Goal: Communication & Community: Answer question/provide support

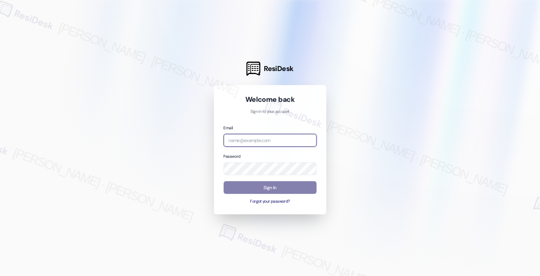
click at [277, 139] on input "email" at bounding box center [270, 140] width 93 height 13
click at [0, 275] on com-1password-button at bounding box center [0, 276] width 0 height 0
type input "automated-surveys-american_landmark-[PERSON_NAME].[PERSON_NAME].[PERSON_NAME]@a…"
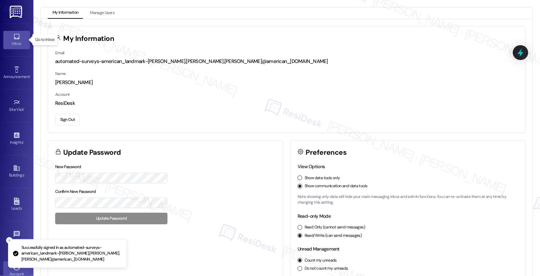
click at [21, 35] on link "Inbox" at bounding box center [16, 40] width 27 height 18
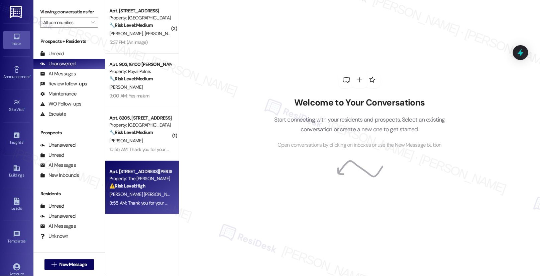
click at [132, 198] on div "[PERSON_NAME] [PERSON_NAME]" at bounding box center [140, 194] width 63 height 8
click at [133, 198] on div "D. Young Lopes" at bounding box center [140, 194] width 63 height 8
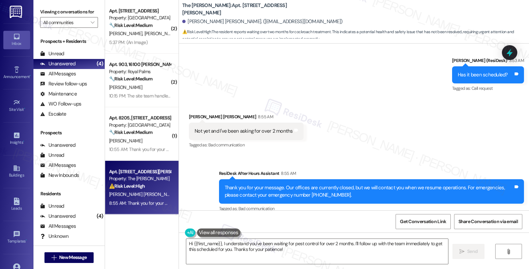
scroll to position [412, 0]
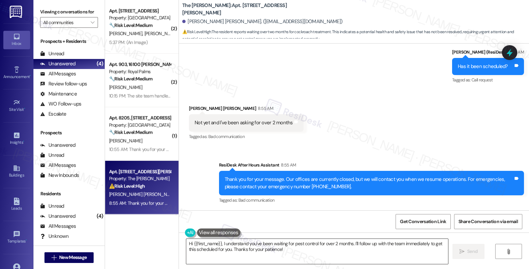
click at [292, 250] on textarea "Hi {{first_name}}, I understand you've been waiting for pest control for over 2…" at bounding box center [317, 251] width 262 height 25
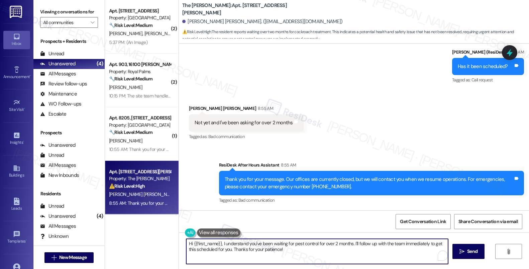
click at [292, 250] on textarea "Hi {{first_name}}, I understand you've been waiting for pest control for over 2…" at bounding box center [317, 251] width 262 height 25
drag, startPoint x: 292, startPoint y: 250, endPoint x: 303, endPoint y: 246, distance: 11.2
click at [303, 246] on textarea "Hi {{first_name}}, I understand you've been waiting for pest control for over 2…" at bounding box center [317, 251] width 262 height 25
click at [350, 253] on textarea "Hi {{first_name}}, I understand you've been waiting for pest control for over 2…" at bounding box center [317, 251] width 262 height 25
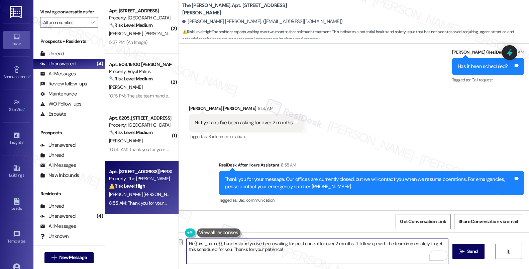
drag, startPoint x: 283, startPoint y: 248, endPoint x: 230, endPoint y: 249, distance: 52.9
click at [230, 249] on textarea "Hi {{first_name}}, I understand you've been waiting for pest control for over 2…" at bounding box center [317, 251] width 262 height 25
click at [226, 260] on textarea "Hi {{first_name}}, I understand you've been waiting for pest control for over 2…" at bounding box center [317, 251] width 262 height 25
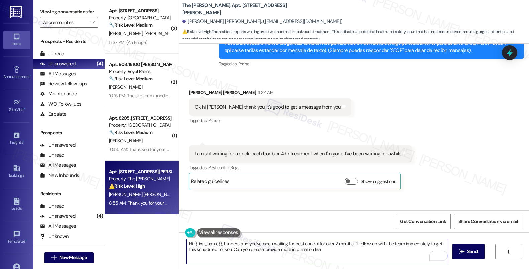
scroll to position [231, 0]
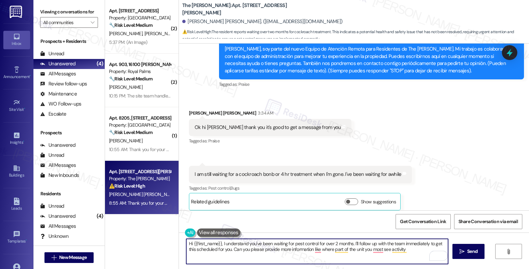
click at [193, 113] on div "Deborah Young Lopes 3:34 AM" at bounding box center [270, 113] width 163 height 9
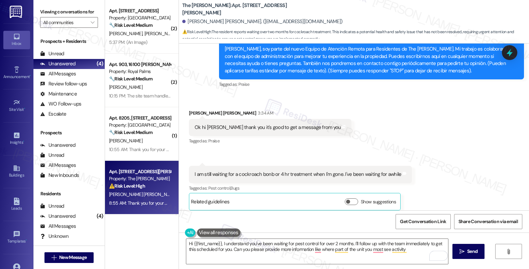
click at [193, 113] on div "Deborah Young Lopes 3:34 AM" at bounding box center [270, 113] width 163 height 9
copy div "Deborah"
click at [216, 242] on textarea "Hi {{first_name}}, I understand you've been waiting for pest control for over 2…" at bounding box center [317, 251] width 262 height 25
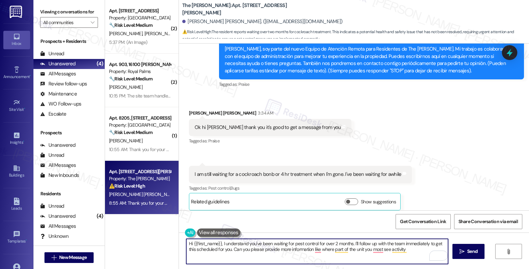
click at [216, 243] on textarea "Hi {{first_name}}, I understand you've been waiting for pest control for over 2…" at bounding box center [317, 251] width 262 height 25
click at [217, 245] on textarea "Hi {{first_name}}, I understand you've been waiting for pest control for over 2…" at bounding box center [317, 251] width 262 height 25
drag, startPoint x: 218, startPoint y: 243, endPoint x: 190, endPoint y: 241, distance: 28.2
click at [190, 241] on textarea "Hi {{first_name}}, I understand you've been waiting for pest control for over 2…" at bounding box center [317, 251] width 262 height 25
paste textarea "Deborah"
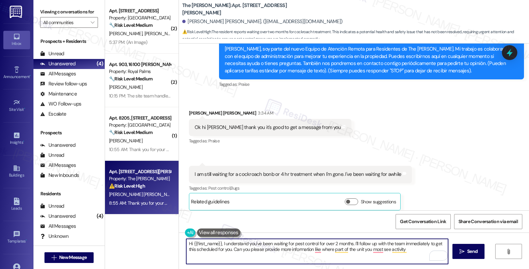
type textarea "Hi Deborah, I understand you've been waiting for pest control for over 2 months…"
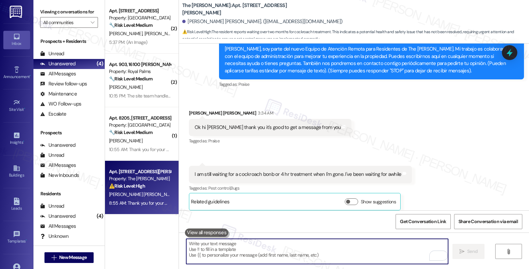
click at [198, 246] on textarea "To enrich screen reader interactions, please activate Accessibility in Grammarl…" at bounding box center [317, 251] width 262 height 25
paste textarea "Hi Deborah, I understand you’ve been waiting for pest control for over two mont…"
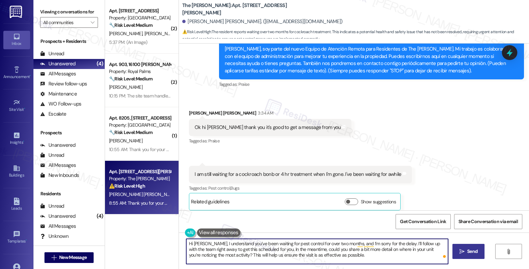
type textarea "Hi Deborah, I understand you’ve been waiting for pest control for over two mont…"
click at [461, 253] on icon "" at bounding box center [462, 251] width 5 height 5
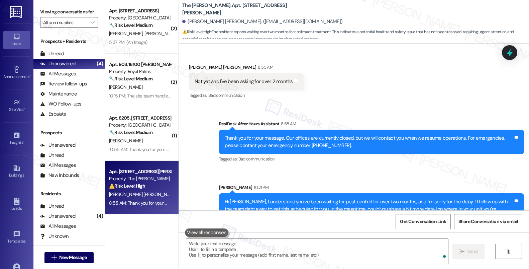
scroll to position [474, 0]
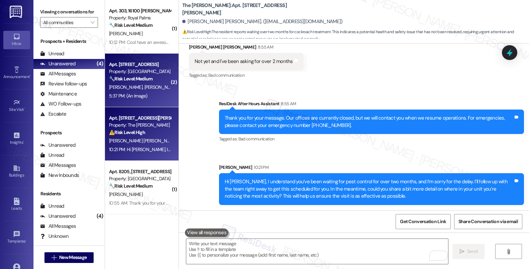
click at [131, 92] on div "5:37 PM: (An Image) 5:37 PM: (An Image)" at bounding box center [139, 96] width 63 height 8
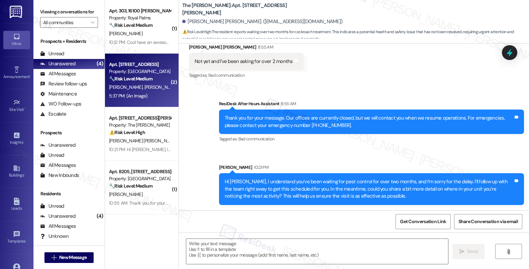
type textarea "Fetching suggested responses. Please feel free to read through the conversation…"
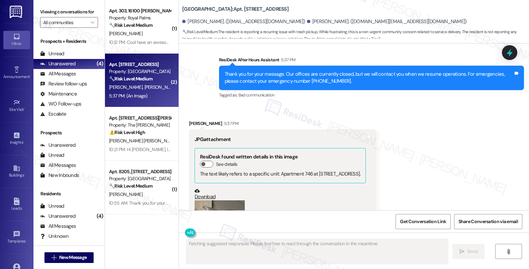
scroll to position [476, 0]
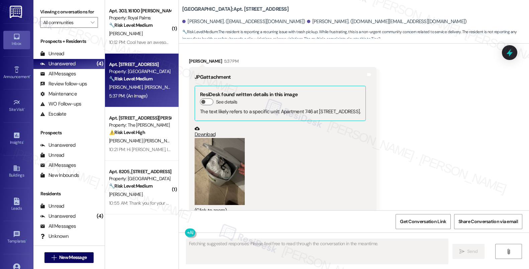
click at [228, 154] on button "Zoom image" at bounding box center [220, 171] width 50 height 67
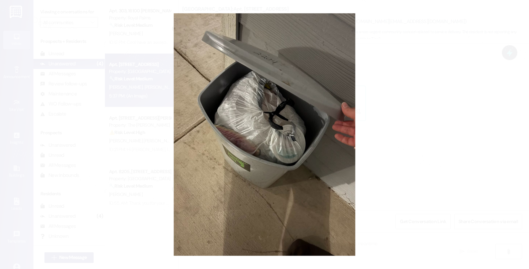
click at [421, 182] on button "Unzoom image" at bounding box center [264, 134] width 529 height 269
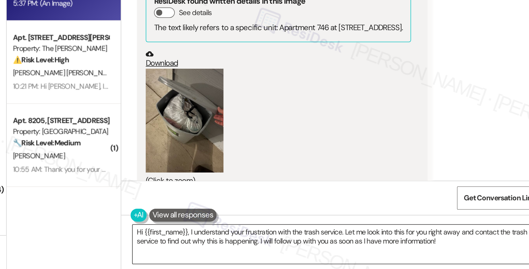
scroll to position [0, 0]
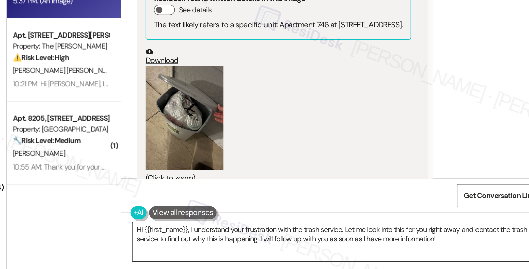
click at [395, 244] on textarea "Hi {{first_name}}, I understand your frustration with the trash service. Let me…" at bounding box center [317, 251] width 262 height 25
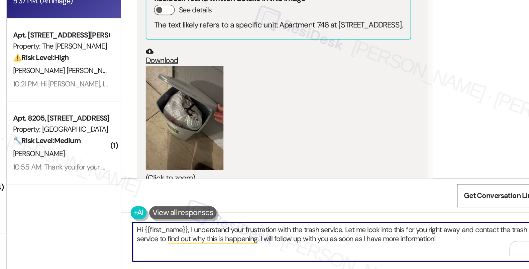
drag, startPoint x: 395, startPoint y: 244, endPoint x: 228, endPoint y: 242, distance: 166.9
click at [228, 242] on textarea "Hi {{first_name}}, I understand your frustration with the trash service. Let me…" at bounding box center [317, 251] width 262 height 25
click at [390, 254] on textarea "Hi {{first_name}}, I understand your frustration with the trash service. Let me…" at bounding box center [317, 251] width 262 height 25
drag, startPoint x: 403, startPoint y: 243, endPoint x: 202, endPoint y: 250, distance: 200.8
click at [202, 250] on textarea "Hi {{first_name}}, I understand your frustration with the trash service. Let me…" at bounding box center [317, 251] width 262 height 25
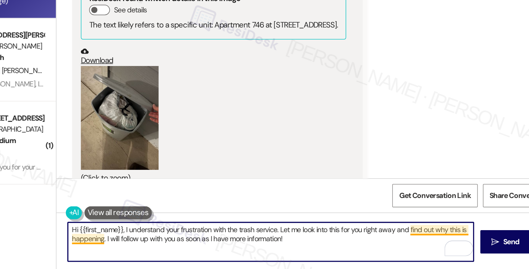
click at [412, 241] on textarea "Hi {{first_name}}, I understand your frustration with the trash service. Let me…" at bounding box center [317, 251] width 262 height 25
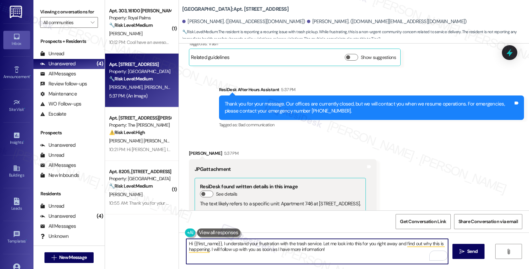
scroll to position [383, 0]
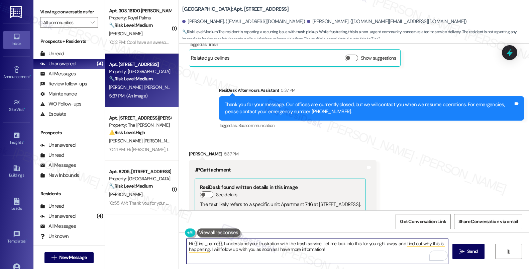
click at [189, 150] on div "Katelyn Silva 5:37 PM" at bounding box center [283, 154] width 188 height 9
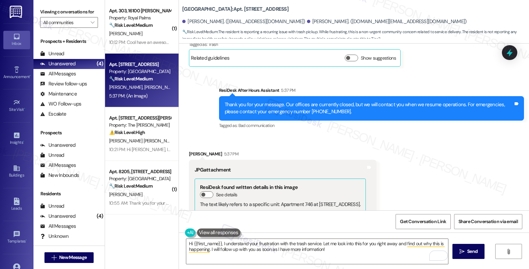
click at [189, 150] on div "Katelyn Silva 5:37 PM" at bounding box center [283, 154] width 188 height 9
copy div "Katelyn"
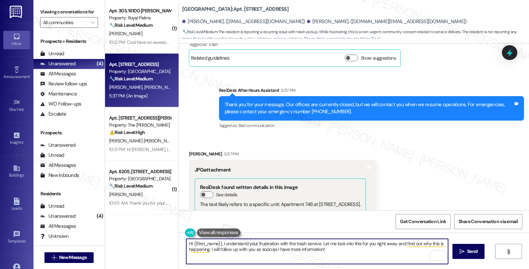
drag, startPoint x: 217, startPoint y: 244, endPoint x: 190, endPoint y: 243, distance: 27.5
click at [190, 243] on textarea "Hi {{first_name}}, I understand your frustration with the trash service. Let me…" at bounding box center [317, 251] width 262 height 25
paste textarea "Katelyn"
type textarea "Hi Katelyn, I understand your frustration with the trash service. Let me look i…"
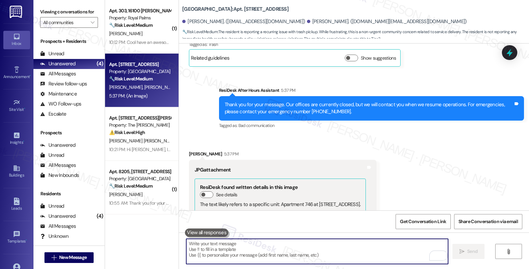
click at [205, 255] on textarea "To enrich screen reader interactions, please activate Accessibility in Grammarl…" at bounding box center [317, 251] width 262 height 25
paste textarea "Hi Katelyn, I completely understand your frustration with the trash service. I’…"
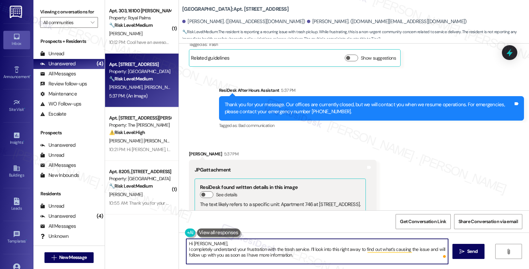
click at [186, 250] on textarea "Hi Katelyn, I completely understand your frustration with the trash service. I’…" at bounding box center [317, 251] width 262 height 25
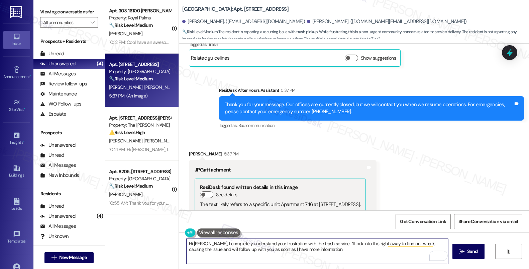
click at [348, 254] on textarea "Hi [PERSON_NAME], I completely understand your frustration with the trash servi…" at bounding box center [317, 251] width 262 height 25
type textarea "Hi [PERSON_NAME], I completely understand your frustration with the trash servi…"
click at [460, 251] on icon "" at bounding box center [462, 251] width 5 height 5
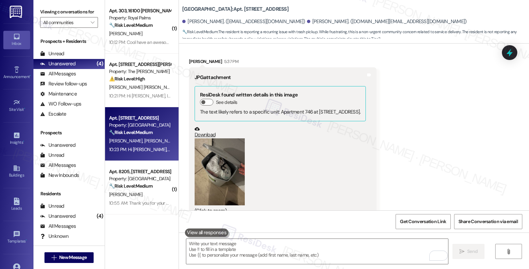
scroll to position [530, 0]
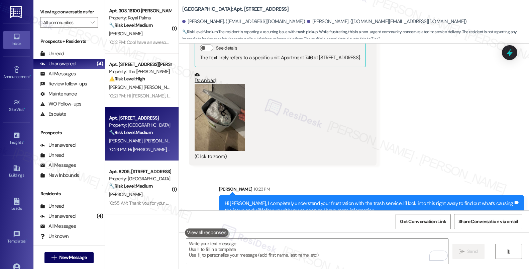
click at [252, 245] on textarea "To enrich screen reader interactions, please activate Accessibility in Grammarl…" at bounding box center [317, 251] width 262 height 25
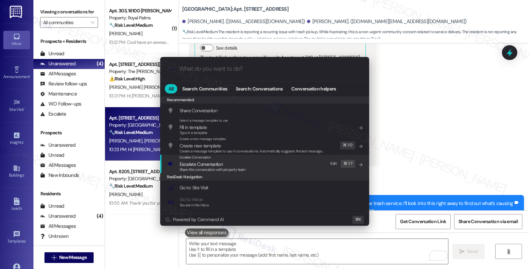
click at [219, 162] on span "Escalate Conversation" at bounding box center [201, 164] width 43 height 6
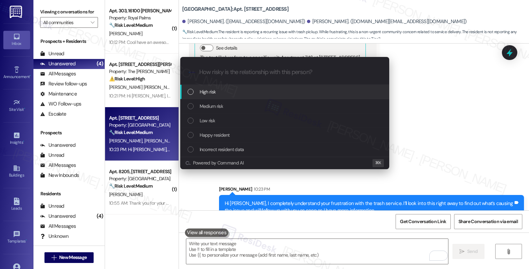
click at [232, 93] on div "High risk" at bounding box center [286, 91] width 196 height 7
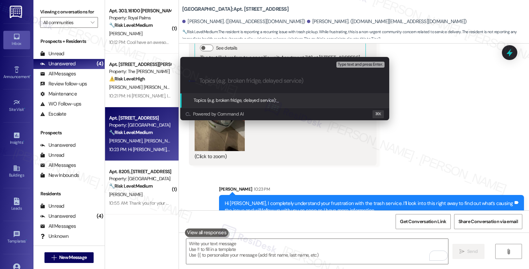
paste input "Action Required: Trash Service Complaint"
type input "Action Required: Trash Service Complaint"
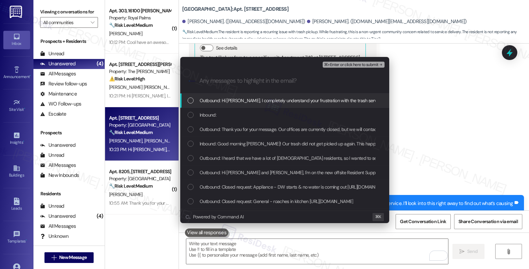
click at [232, 100] on span "Outbound: Hi Katelyn, I completely understand your frustration with the trash s…" at bounding box center [412, 100] width 424 height 7
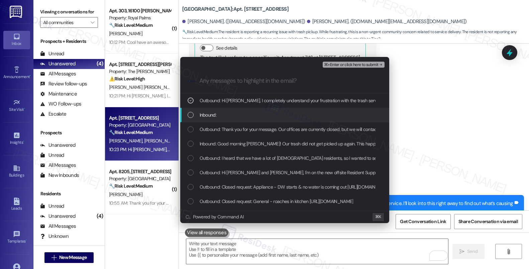
click at [228, 114] on div "Inbound:" at bounding box center [286, 114] width 196 height 7
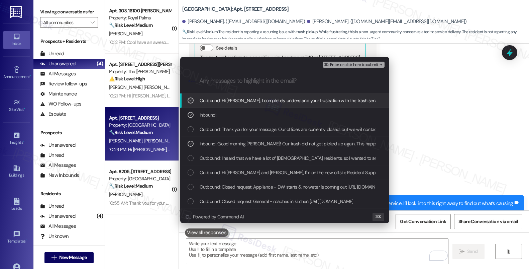
click at [352, 65] on span "⌘+Enter or click here to submit" at bounding box center [351, 65] width 54 height 5
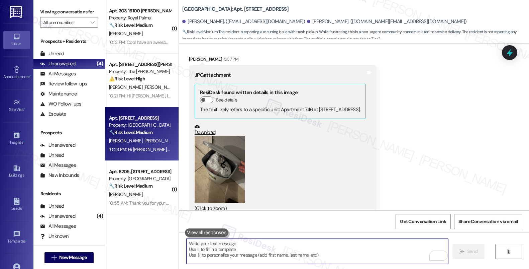
scroll to position [476, 0]
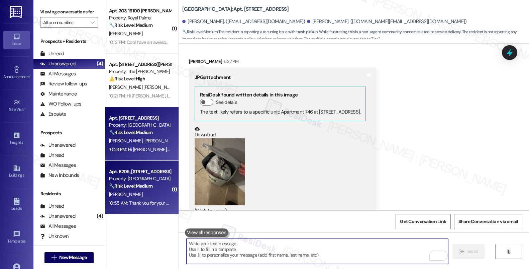
click at [127, 192] on div "K. Jalife" at bounding box center [139, 194] width 63 height 8
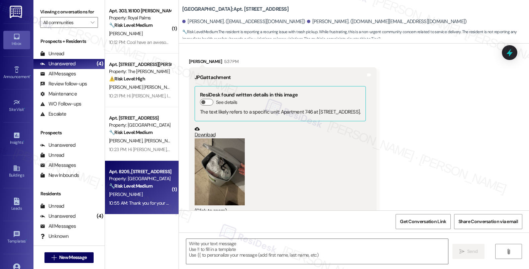
type textarea "Fetching suggested responses. Please feel free to read through the conversation…"
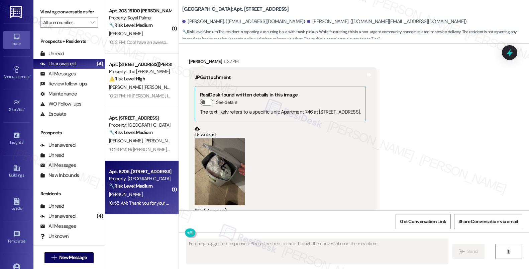
scroll to position [133, 0]
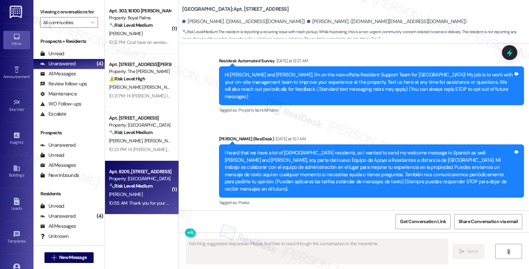
click at [127, 192] on div "K. Jalife" at bounding box center [139, 194] width 63 height 8
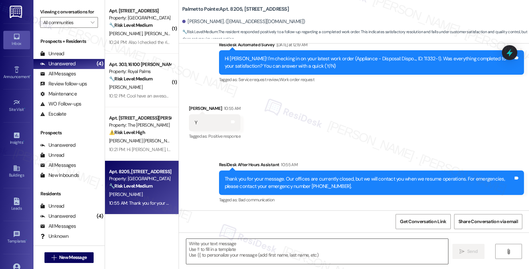
click at [279, 252] on textarea at bounding box center [317, 251] width 262 height 25
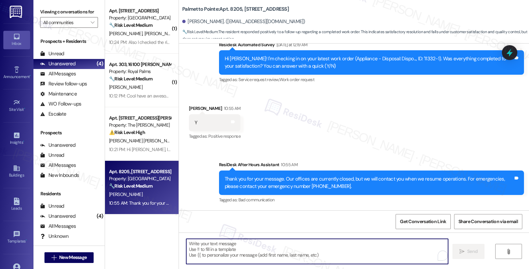
paste textarea "Hi {{first_name}}, I'm so glad to hear the work order was completed to your sat…"
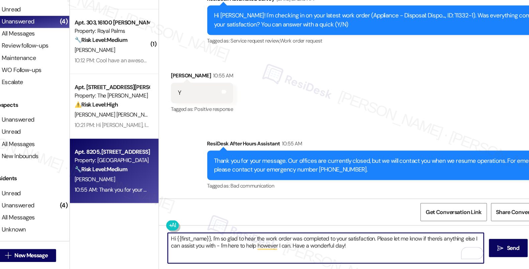
scroll to position [0, 0]
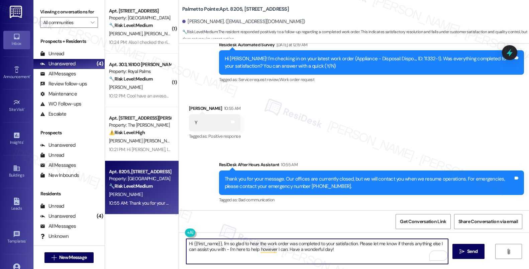
click at [337, 249] on textarea "Hi {{first_name}}, I'm so glad to hear the work order was completed to your sat…" at bounding box center [317, 251] width 262 height 25
click at [358, 246] on textarea "Hi {{first_name}}, I'm so glad to hear the work order was completed to your sat…" at bounding box center [317, 251] width 262 height 25
click at [358, 247] on textarea "Hi {{first_name}}, I'm so glad to hear the work order was completed to your sat…" at bounding box center [317, 251] width 262 height 25
drag, startPoint x: 355, startPoint y: 244, endPoint x: 358, endPoint y: 250, distance: 6.5
click at [358, 250] on textarea "Hi {{first_name}}, I'm so glad to hear the work order was completed to your sat…" at bounding box center [317, 251] width 262 height 25
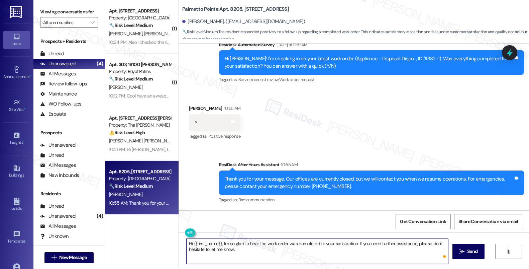
type textarea "Hi {{first_name}}, I'm so glad to hear the work order was completed to your sat…"
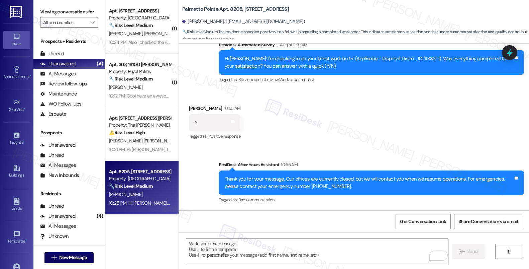
scroll to position [187, 0]
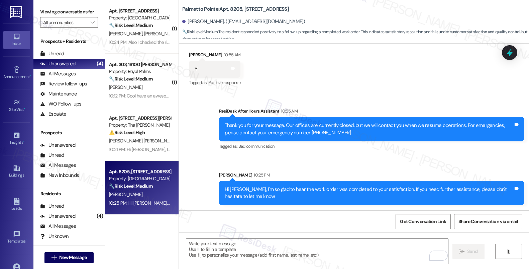
click at [264, 245] on textarea "To enrich screen reader interactions, please activate Accessibility in Grammarl…" at bounding box center [317, 251] width 262 height 25
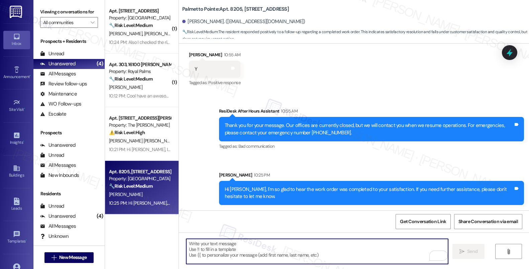
paste textarea "If I may ask...has {{property}} lived up to your expectations?"
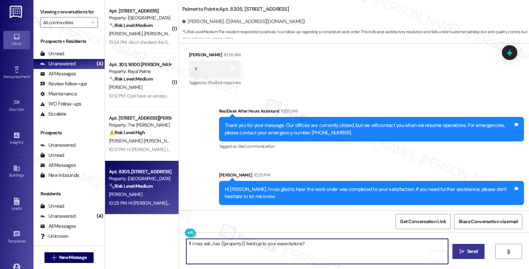
type textarea "If I may ask...has {{property}} lived up to your expectations?"
click at [468, 251] on span "Send" at bounding box center [472, 251] width 10 height 7
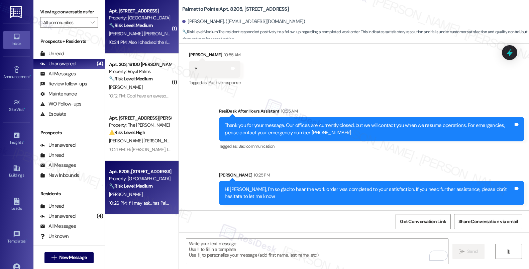
click at [159, 33] on div "M. Perez K. Silva" at bounding box center [139, 33] width 63 height 8
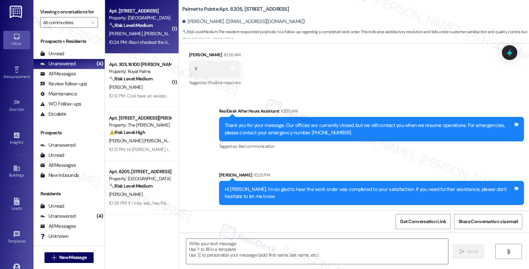
type textarea "Fetching suggested responses. Please feel free to read through the conversation…"
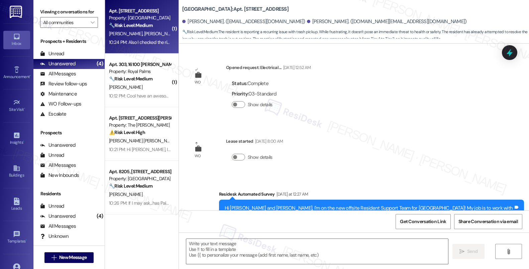
scroll to position [688, 0]
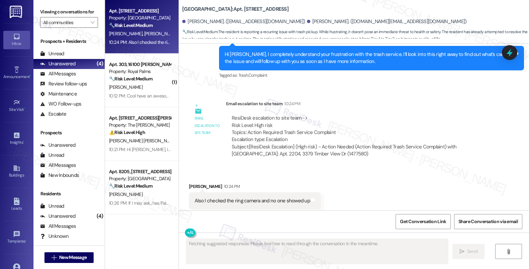
click at [243, 197] on div "Also I checked the ring camera and no one showed up" at bounding box center [252, 200] width 115 height 7
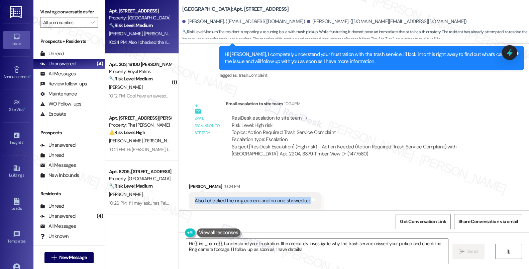
click at [234, 255] on textarea "Hi {{first_name}}, I understand your frustration. I'll immediately investigate …" at bounding box center [317, 251] width 262 height 25
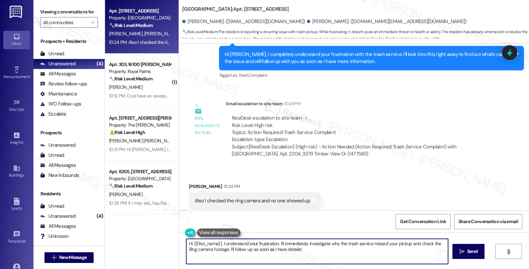
click at [234, 255] on textarea "Hi {{first_name}}, I understand your frustration. I'll immediately investigate …" at bounding box center [317, 251] width 262 height 25
click at [234, 254] on textarea "Hi {{first_name}}, I understand your frustration. I'll immediately investigate …" at bounding box center [317, 251] width 262 height 25
click at [186, 243] on textarea "I already filed a report about this concern. I will let you know as soon as I r…" at bounding box center [317, 251] width 262 height 25
click at [345, 245] on textarea "Thanks for this additional information, [PERSON_NAME]. I already filed a report…" at bounding box center [317, 251] width 262 height 25
type textarea "Thanks for this additional information, [PERSON_NAME]. I already filed a report…"
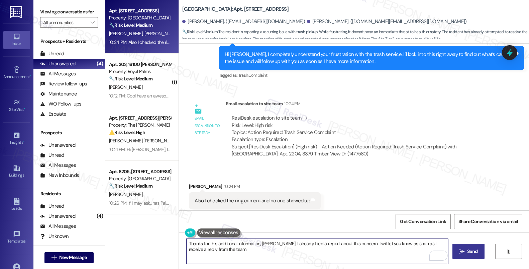
click at [468, 251] on span "Send" at bounding box center [472, 251] width 10 height 7
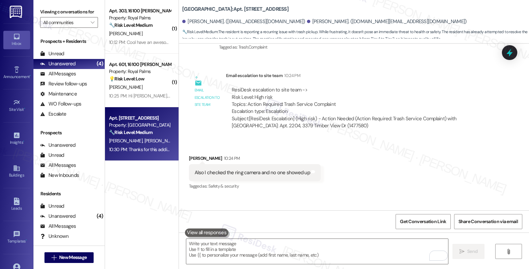
scroll to position [742, 0]
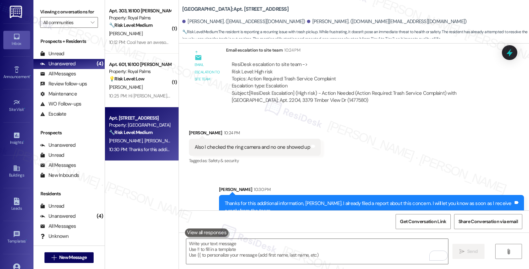
click at [139, 147] on div "10:30 PM: Thanks for this additional information, Melissa. I already filed a re…" at bounding box center [272, 149] width 327 height 6
